Goal: Complete application form

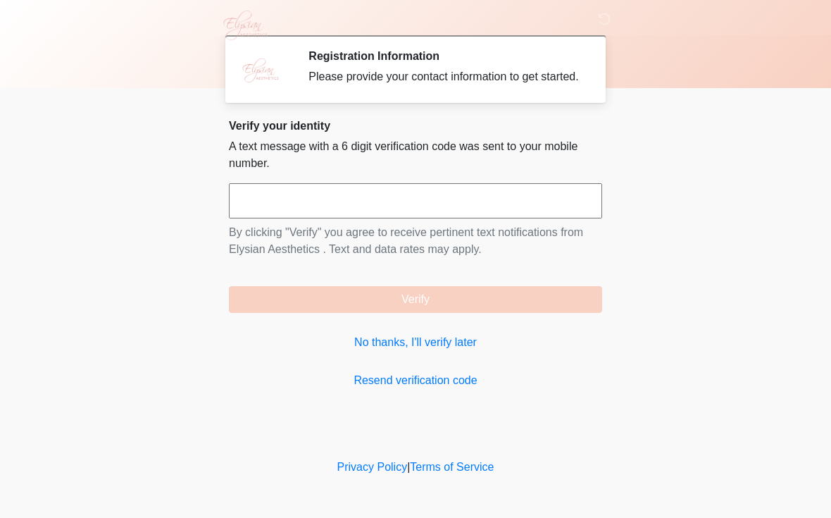
click at [449, 351] on link "No thanks, I'll verify later" at bounding box center [415, 342] width 373 height 17
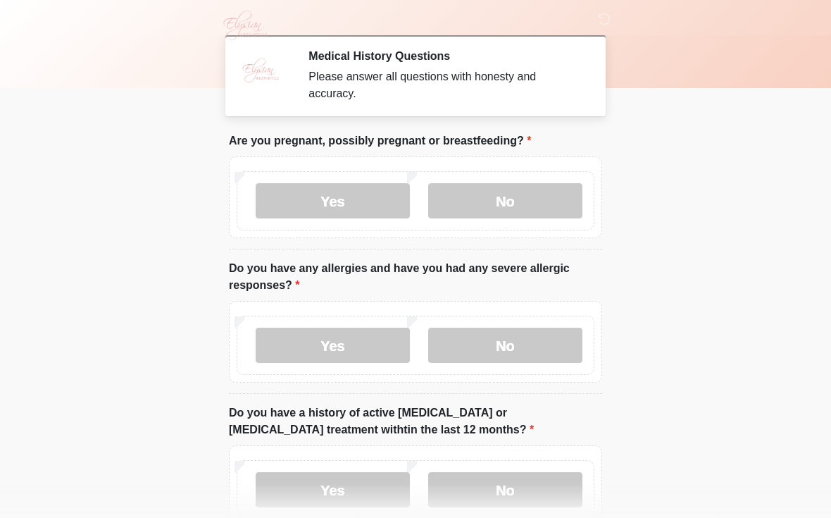
click at [522, 202] on label "No" at bounding box center [505, 200] width 154 height 35
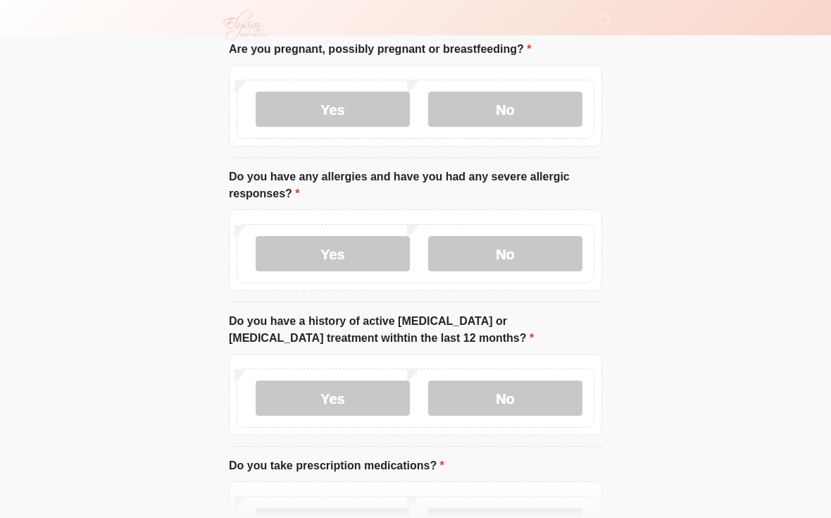
click at [539, 253] on label "No" at bounding box center [505, 253] width 154 height 35
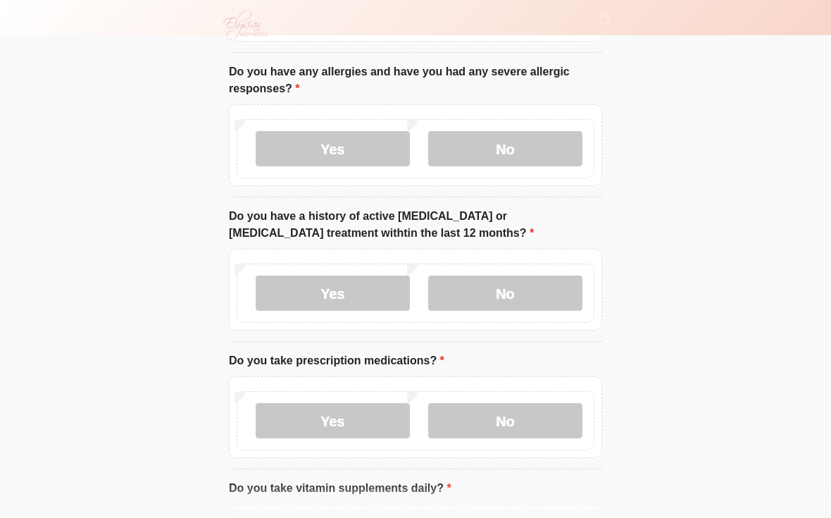
click at [548, 288] on label "No" at bounding box center [505, 293] width 154 height 35
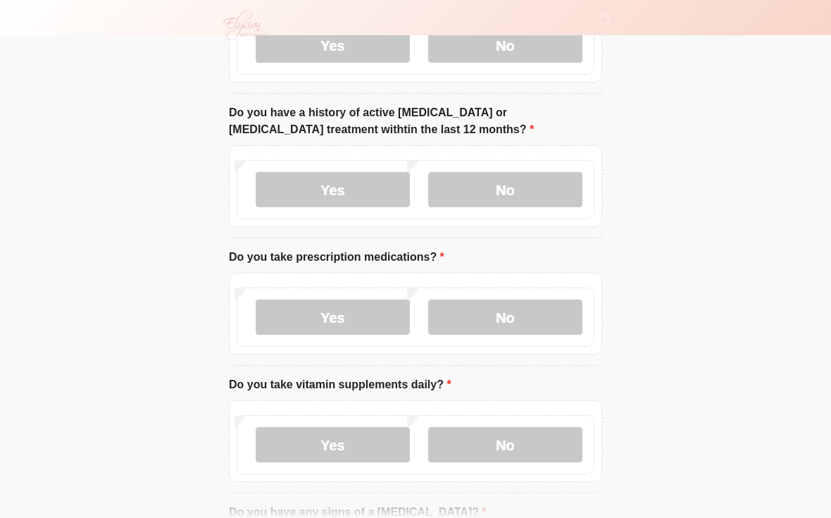
click at [541, 310] on label "No" at bounding box center [505, 316] width 154 height 35
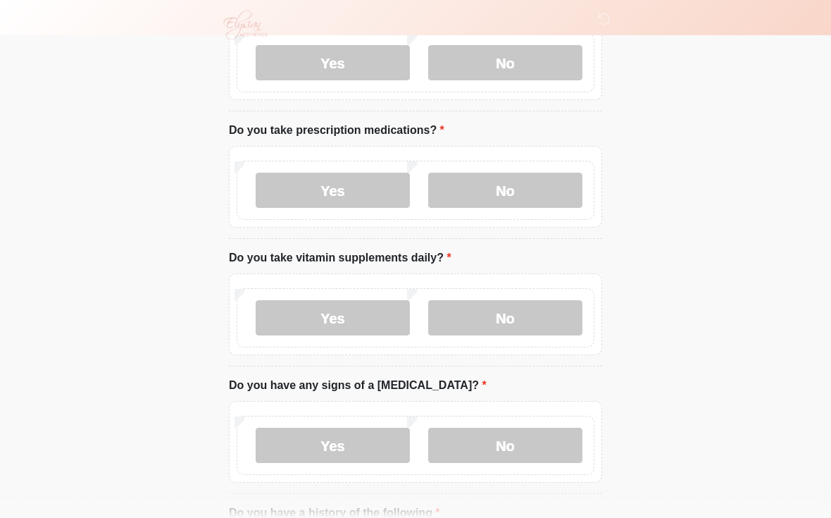
scroll to position [427, 0]
click at [376, 314] on label "Yes" at bounding box center [333, 317] width 154 height 35
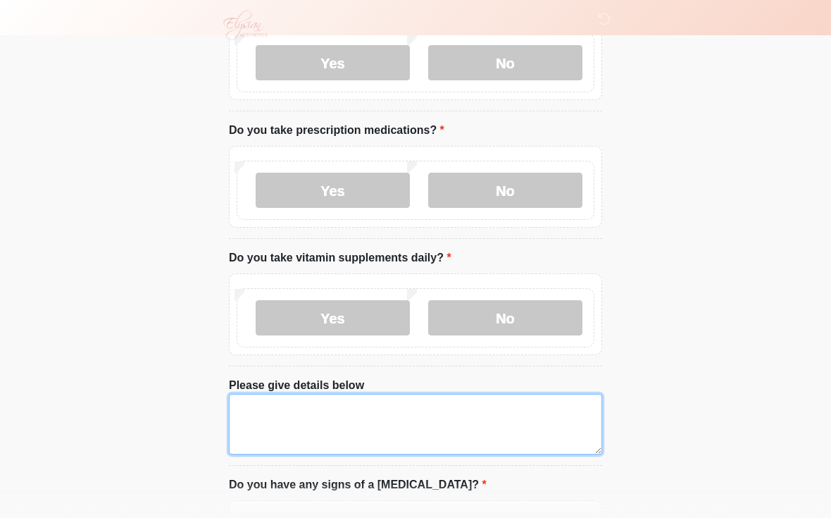
click at [401, 419] on textarea "Please give details below" at bounding box center [415, 424] width 373 height 61
type textarea "**********"
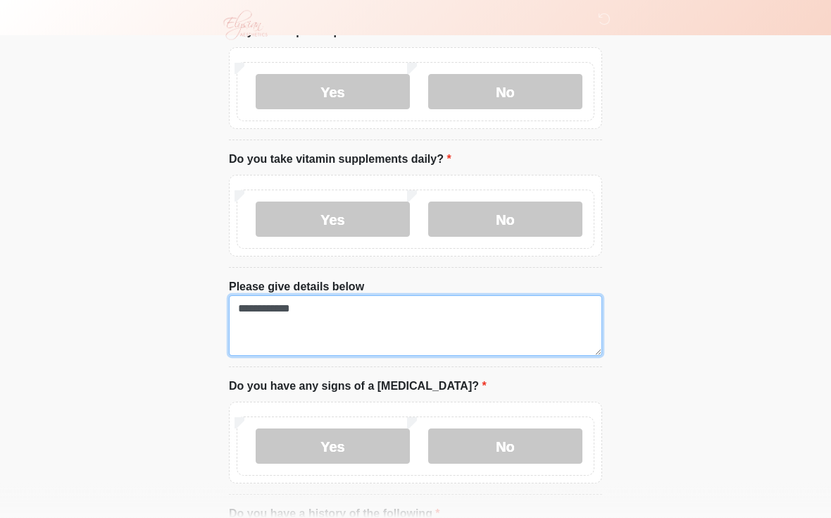
scroll to position [525, 0]
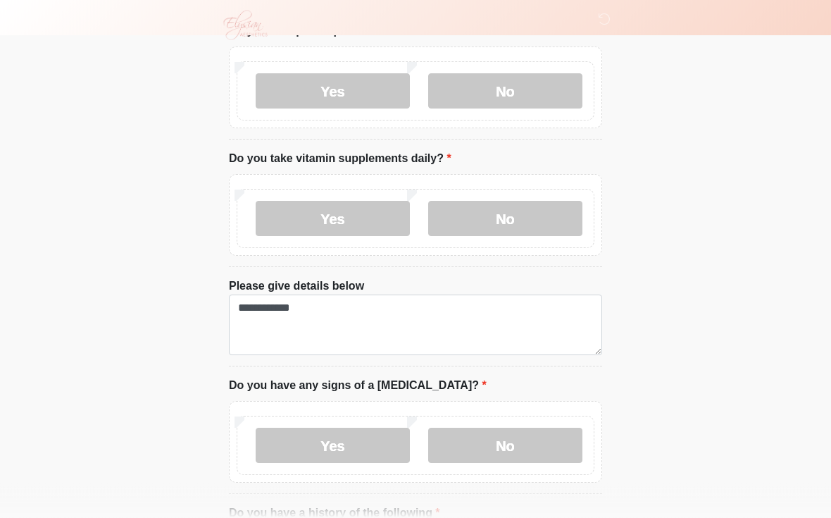
click at [515, 217] on label "No" at bounding box center [505, 218] width 154 height 35
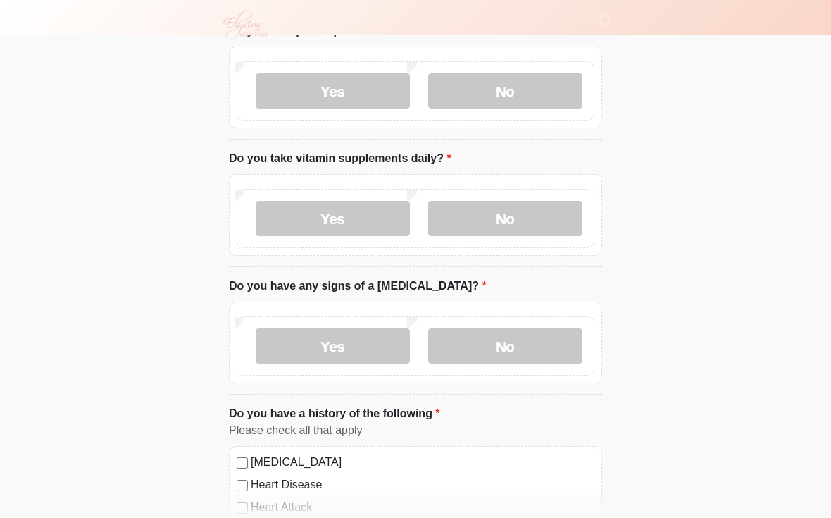
scroll to position [526, 0]
click at [532, 345] on label "No" at bounding box center [505, 345] width 154 height 35
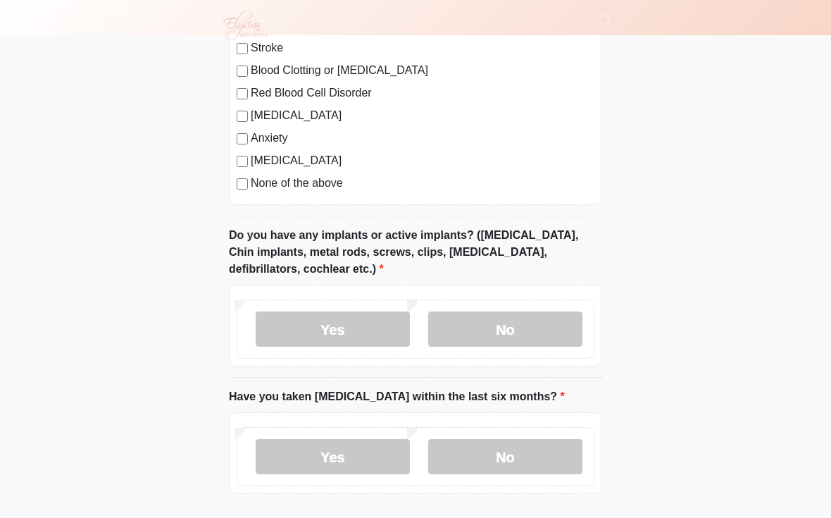
scroll to position [1010, 0]
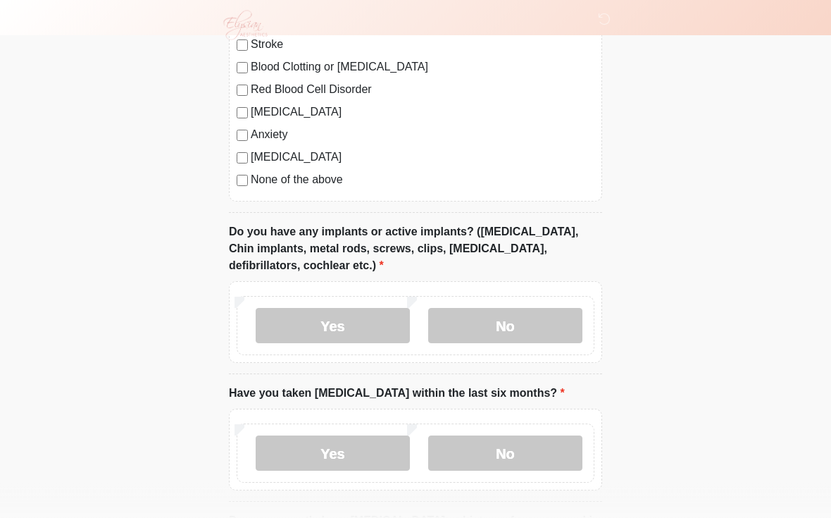
click at [539, 332] on label "No" at bounding box center [505, 325] width 154 height 35
click at [537, 441] on label "No" at bounding box center [505, 452] width 154 height 35
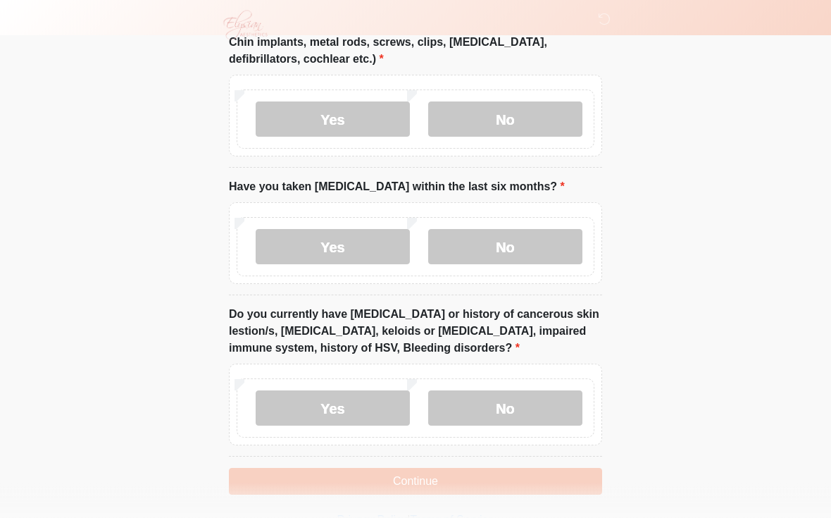
scroll to position [1241, 0]
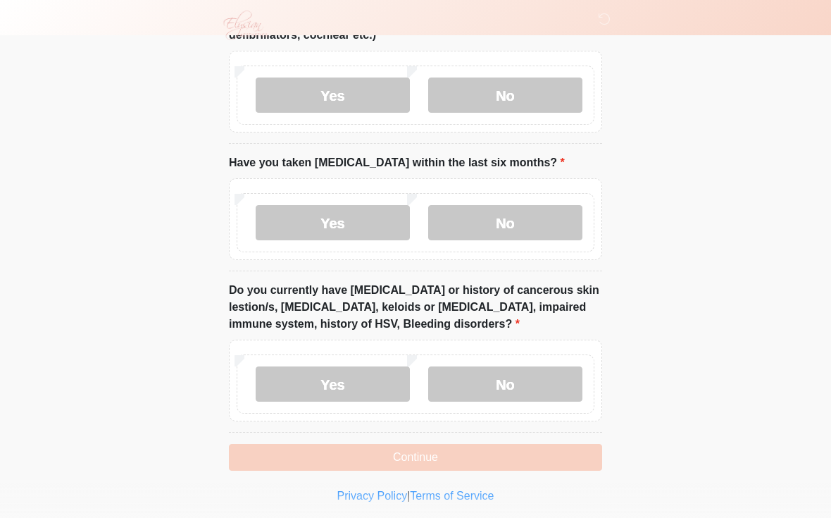
click at [536, 373] on label "No" at bounding box center [505, 383] width 154 height 35
click at [452, 455] on button "Continue" at bounding box center [415, 457] width 373 height 27
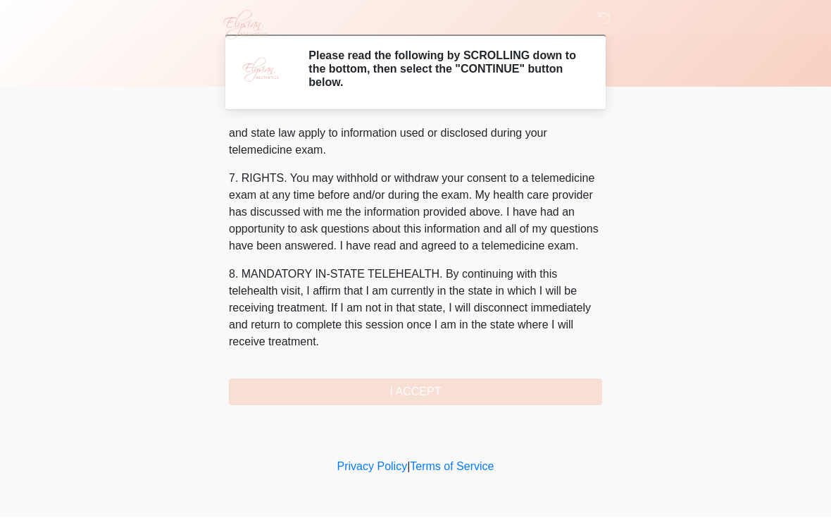
scroll to position [581, 0]
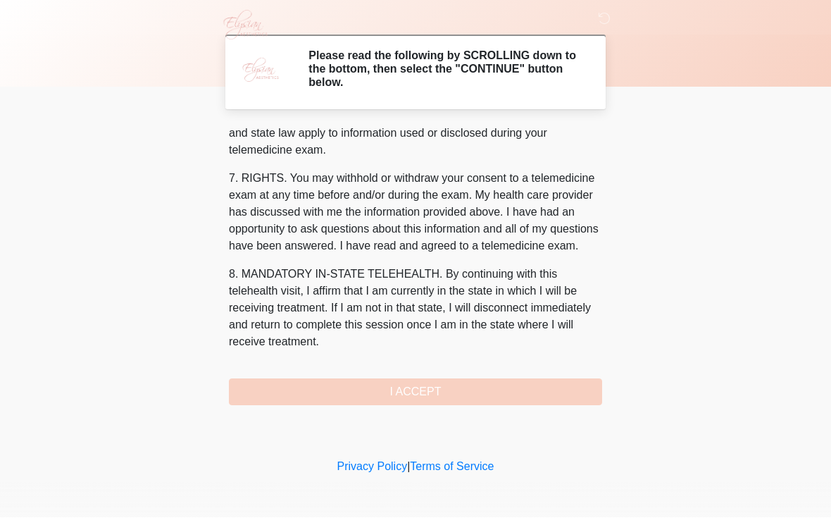
click at [487, 382] on button "I ACCEPT" at bounding box center [415, 392] width 373 height 27
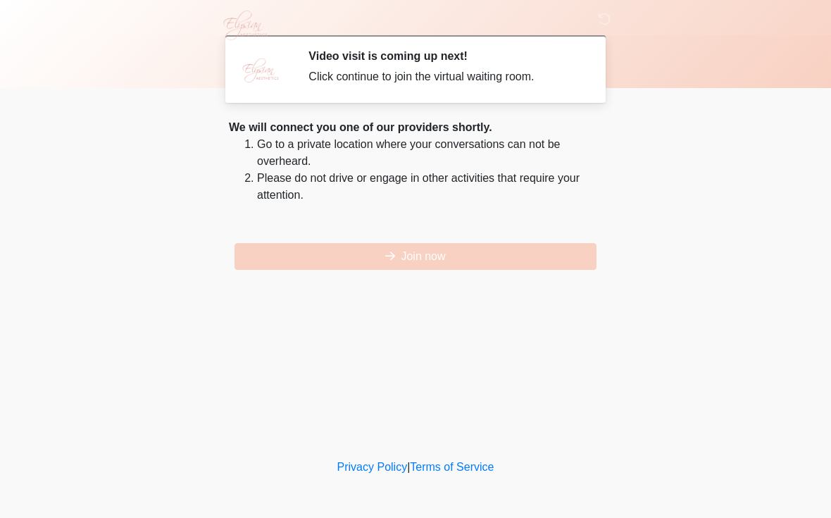
click at [453, 256] on button "Join now" at bounding box center [415, 256] width 362 height 27
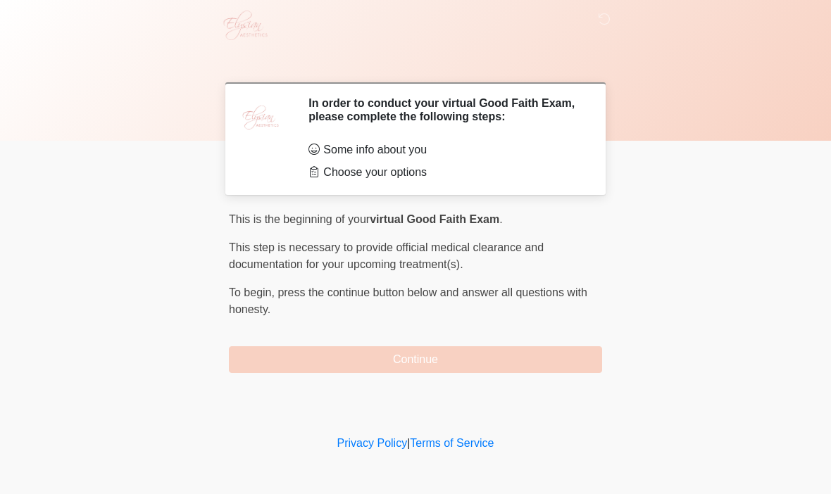
click at [421, 366] on button "Continue" at bounding box center [415, 359] width 373 height 27
